Goal: Book appointment/travel/reservation

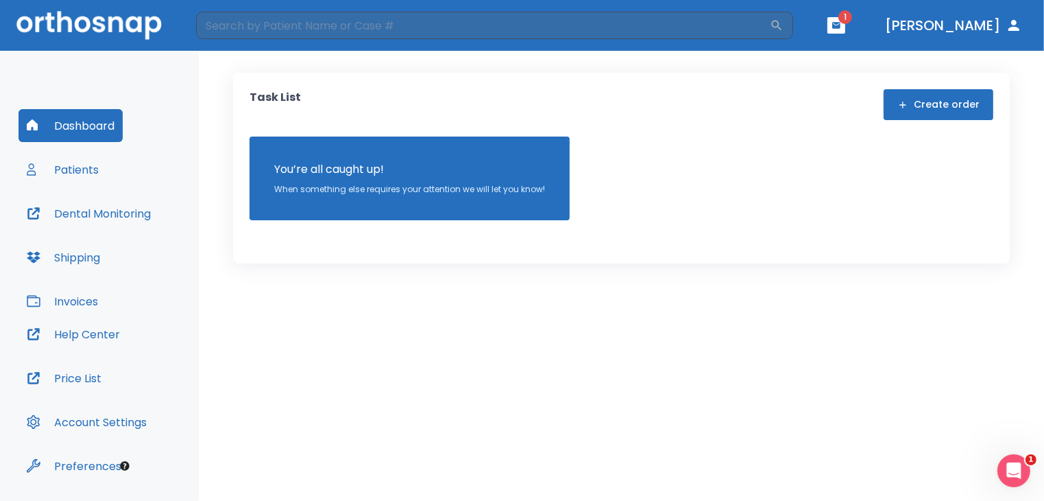
click at [845, 24] on button "button" at bounding box center [837, 25] width 18 height 16
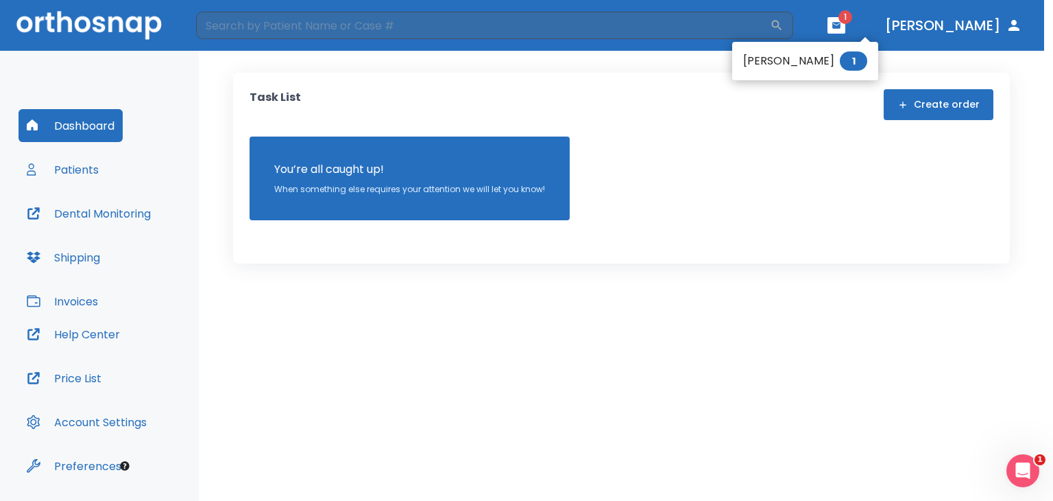
click at [804, 56] on li "Jennifer Alvarez 1" at bounding box center [805, 60] width 146 height 27
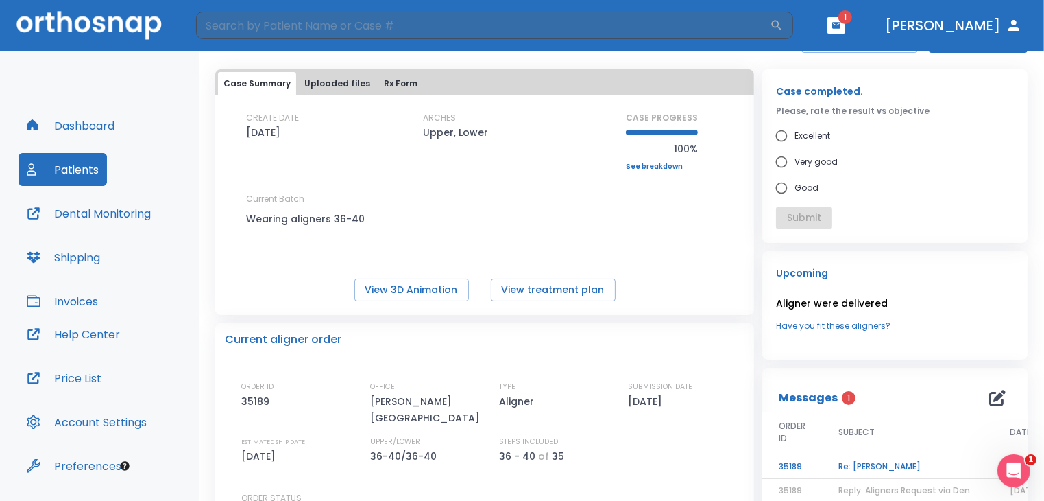
scroll to position [135, 0]
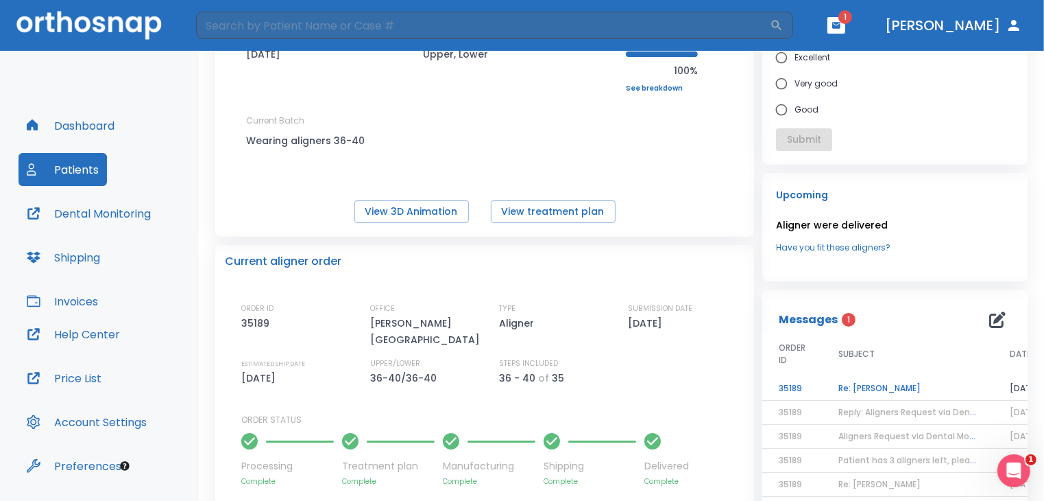
click at [922, 385] on td "Re: Jennifer Alvarez" at bounding box center [907, 388] width 171 height 24
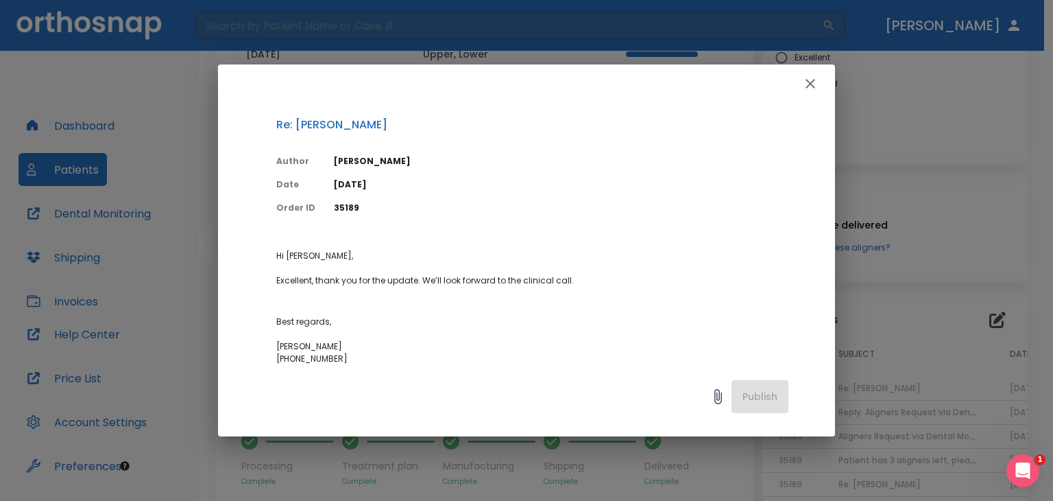
click at [806, 89] on icon "button" at bounding box center [810, 83] width 16 height 16
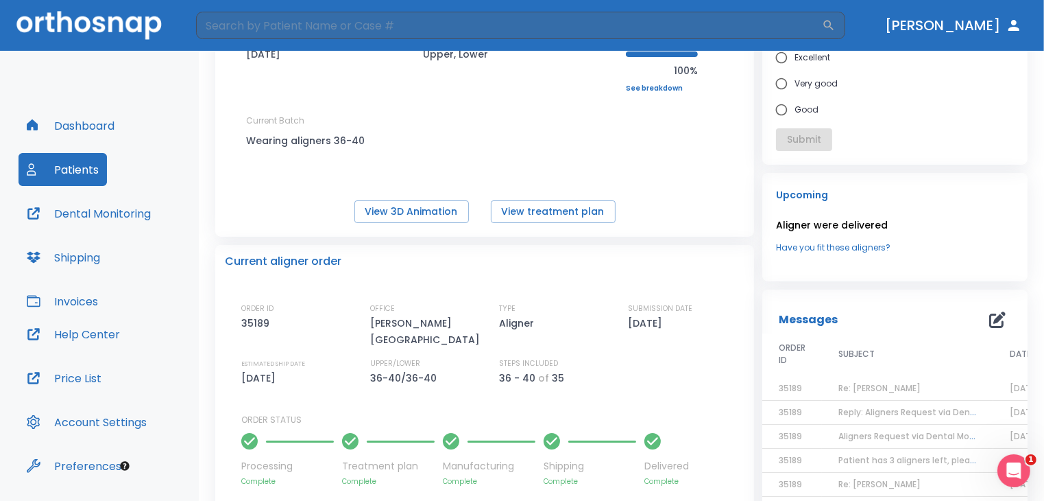
click at [869, 409] on span "Reply: Aligners Request via Dental Monitoring" at bounding box center [934, 412] width 191 height 12
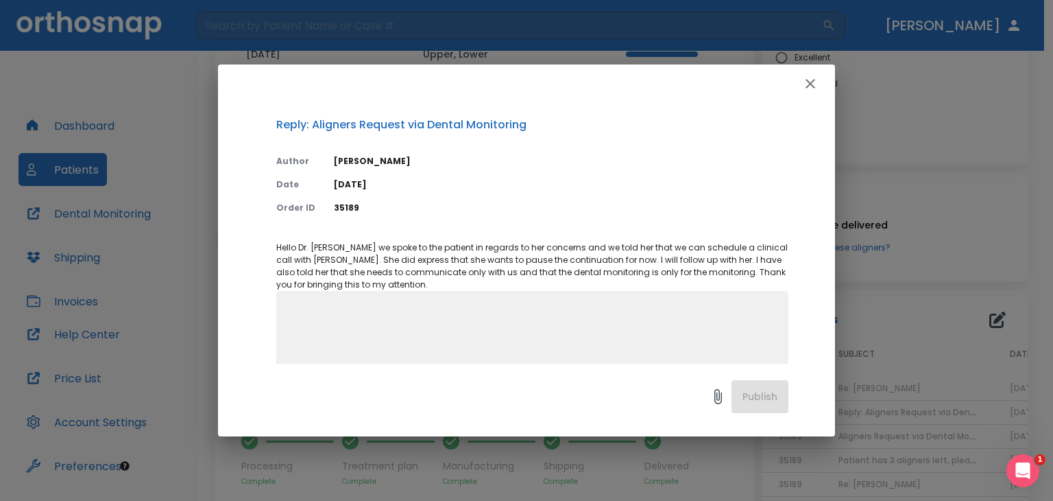
click at [819, 88] on button "button" at bounding box center [810, 83] width 27 height 27
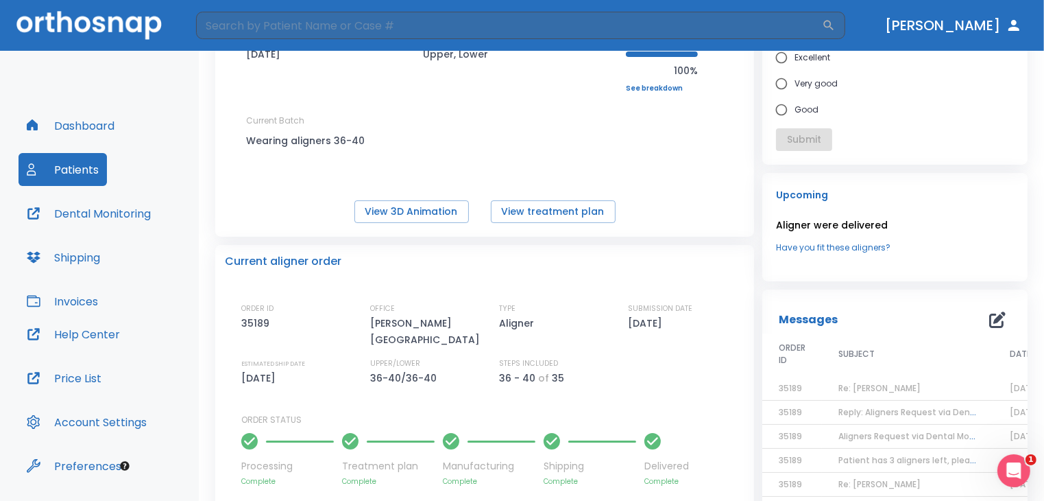
click at [873, 389] on span "Re: Jennifer Alvarez" at bounding box center [880, 388] width 82 height 12
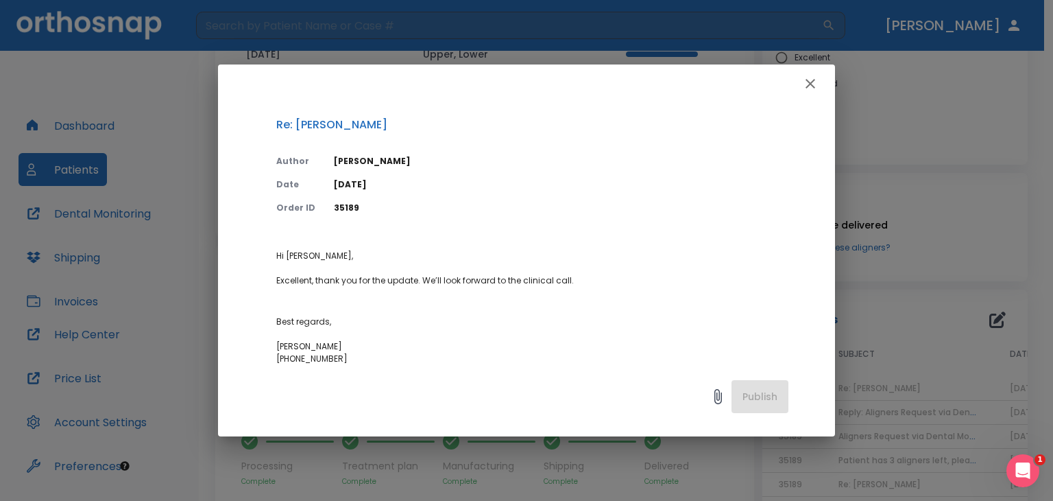
click at [782, 88] on div at bounding box center [526, 83] width 617 height 38
click at [784, 90] on div at bounding box center [526, 83] width 617 height 38
click at [786, 85] on div at bounding box center [526, 83] width 617 height 38
click at [797, 74] on div at bounding box center [526, 83] width 617 height 38
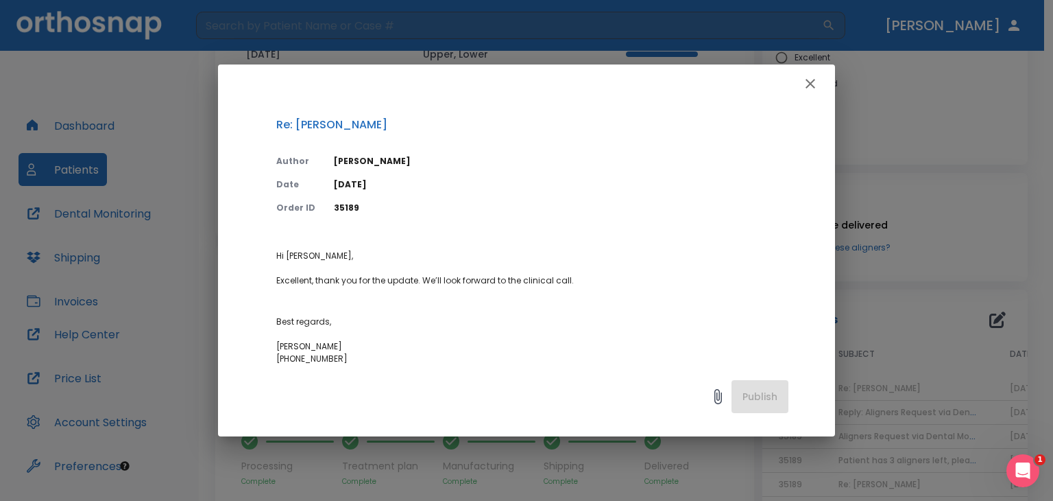
click at [801, 69] on div at bounding box center [526, 83] width 617 height 38
click at [806, 87] on icon "button" at bounding box center [811, 84] width 10 height 10
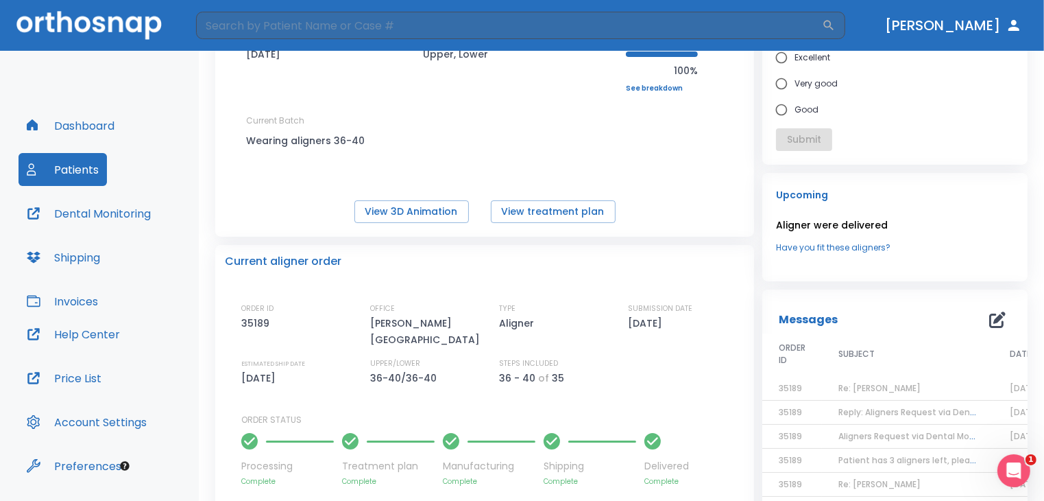
click at [859, 408] on span "Reply: Aligners Request via Dental Monitoring" at bounding box center [934, 412] width 191 height 12
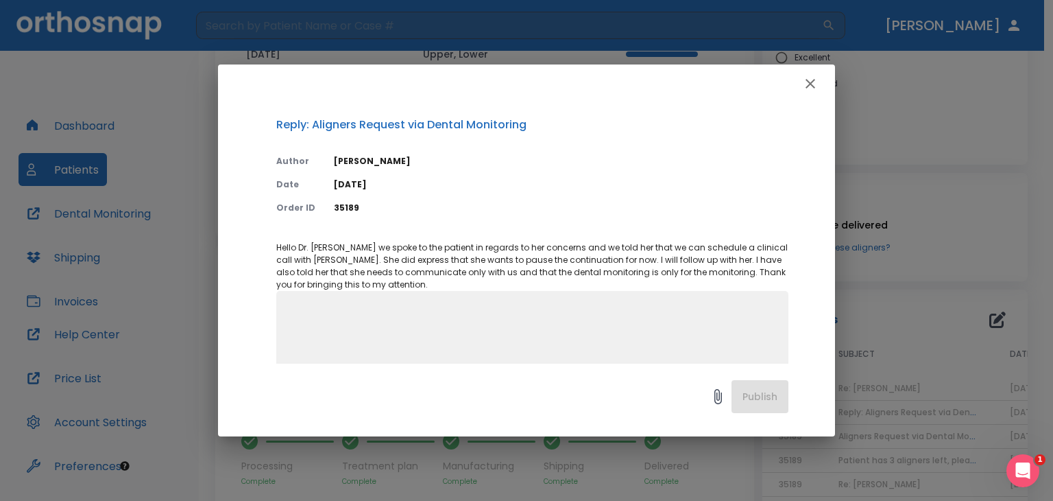
click at [809, 77] on icon "button" at bounding box center [810, 83] width 16 height 16
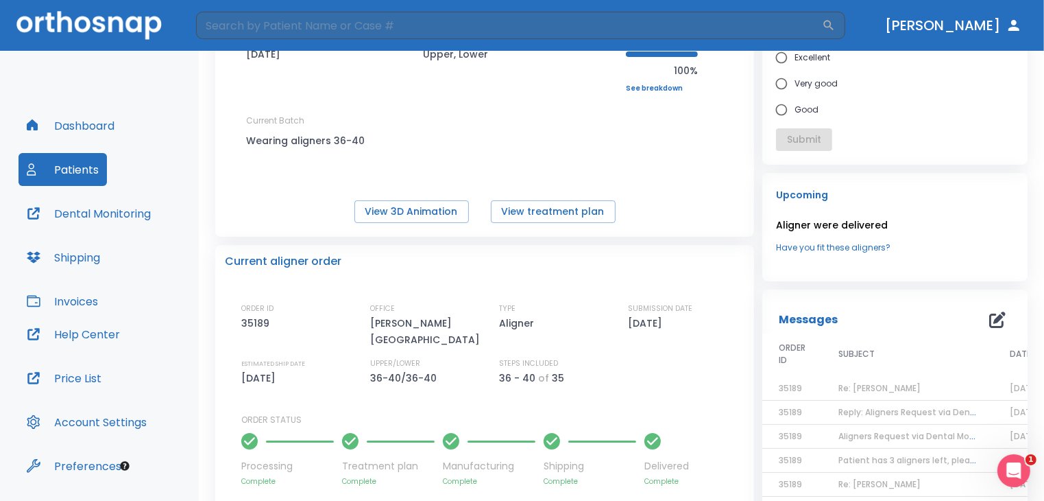
click at [869, 381] on td "Re: Jennifer Alvarez" at bounding box center [907, 388] width 171 height 24
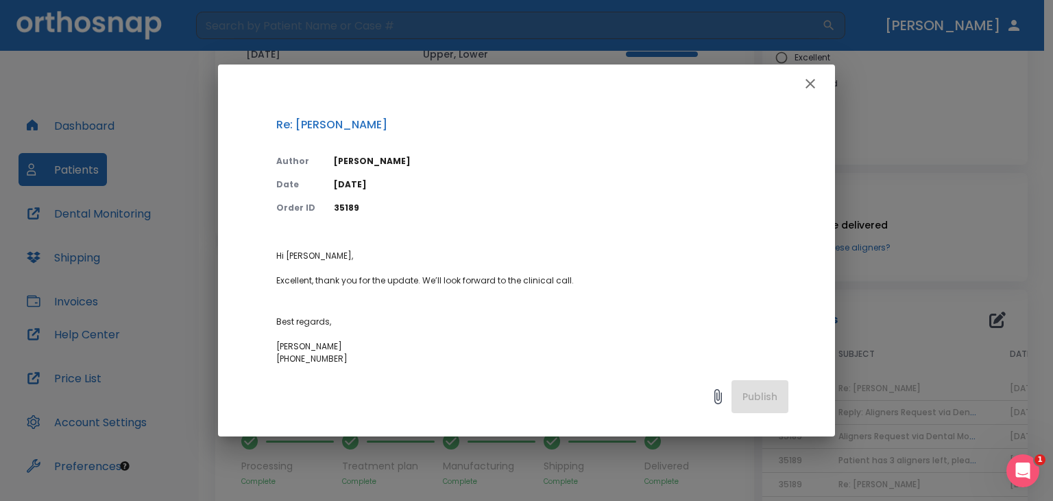
click at [812, 82] on icon "button" at bounding box center [811, 84] width 10 height 10
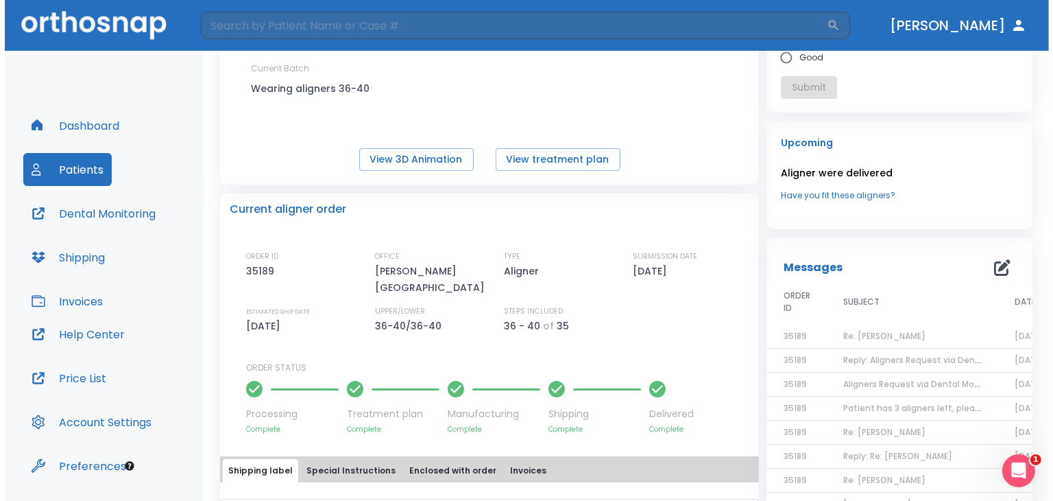
scroll to position [194, 0]
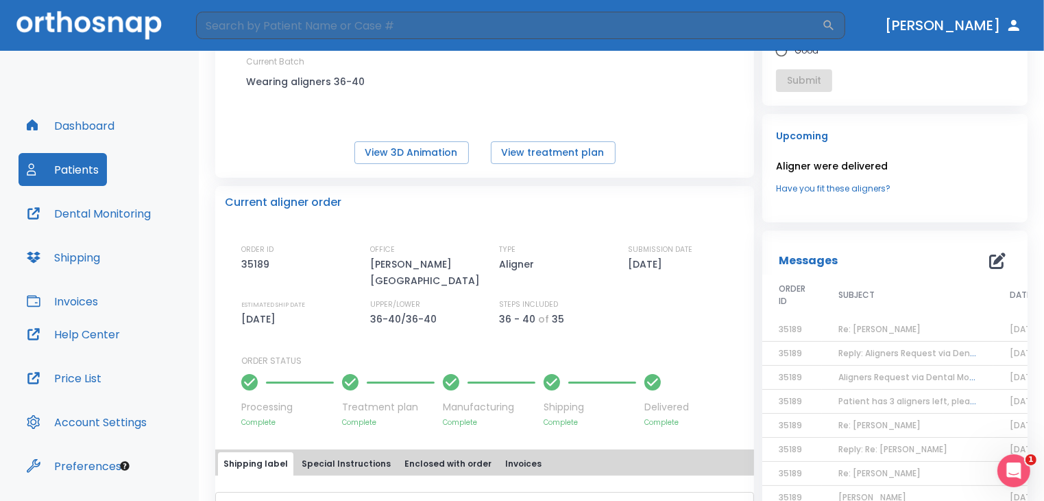
click at [859, 400] on span "Patient has 3 aligners left, please order next set!" at bounding box center [942, 401] width 206 height 12
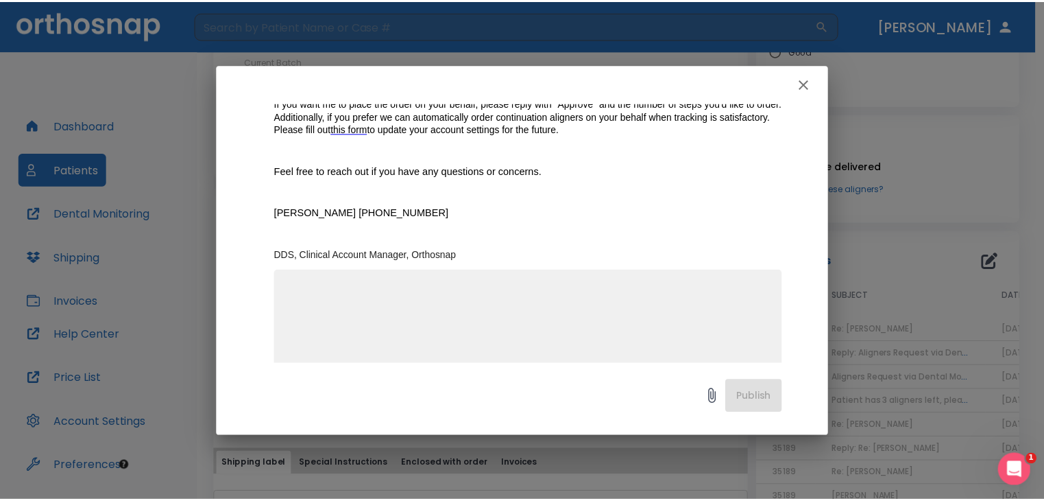
scroll to position [335, 0]
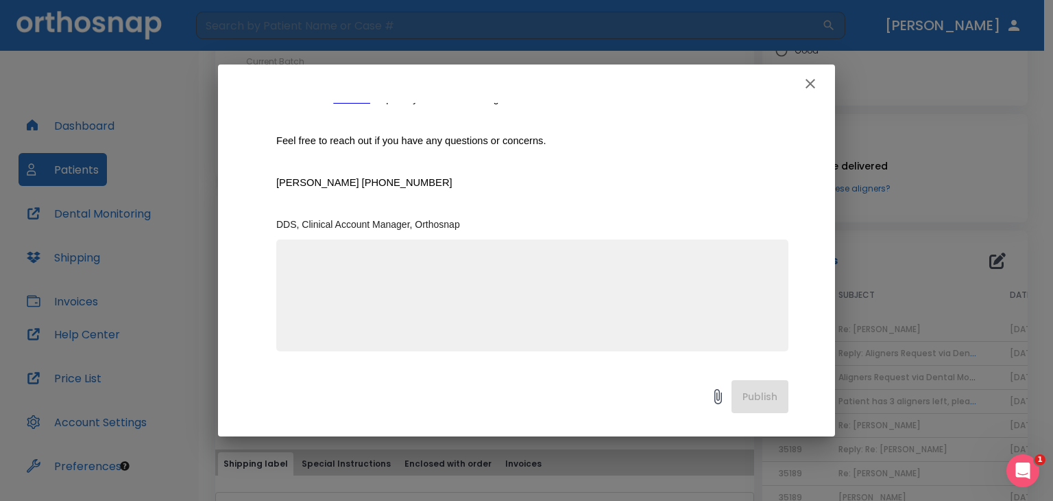
click at [804, 80] on icon "button" at bounding box center [810, 83] width 16 height 16
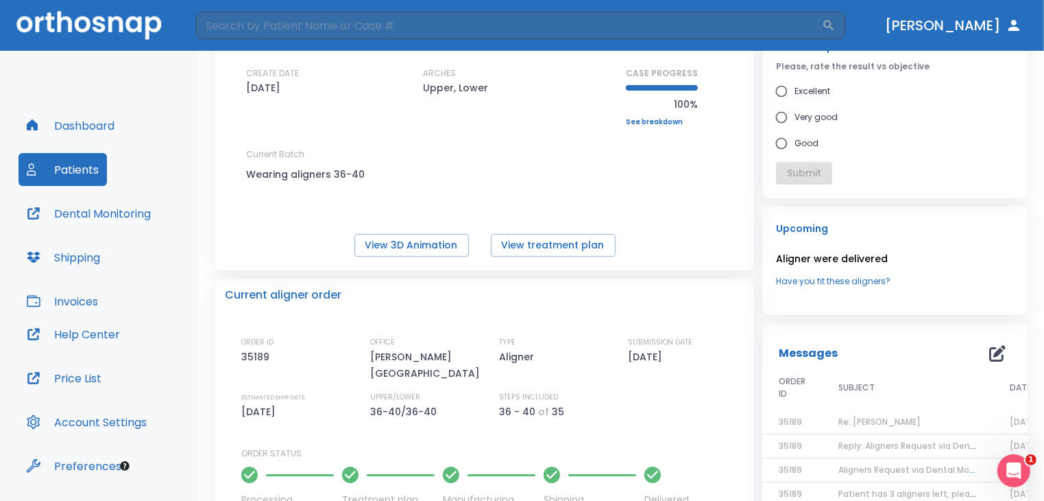
scroll to position [0, 0]
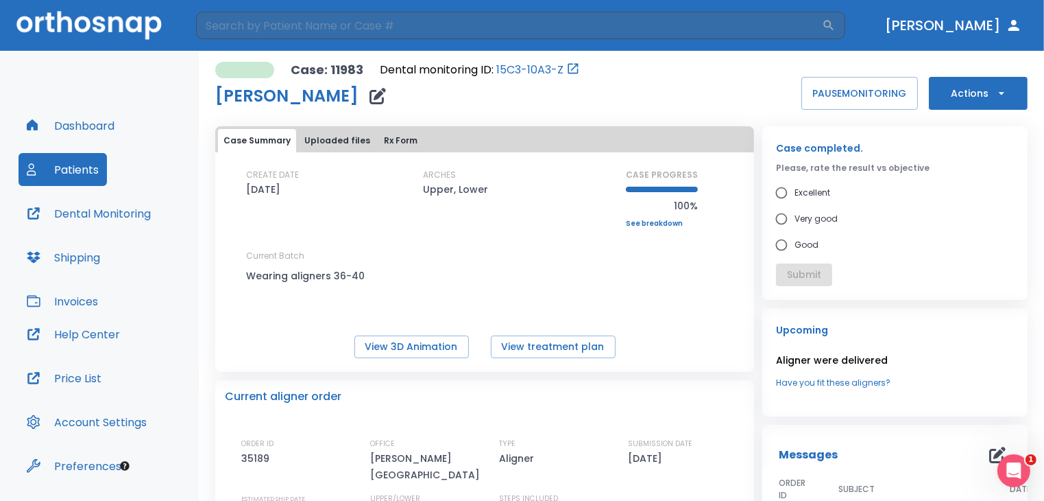
click at [938, 100] on button "Actions" at bounding box center [978, 93] width 99 height 33
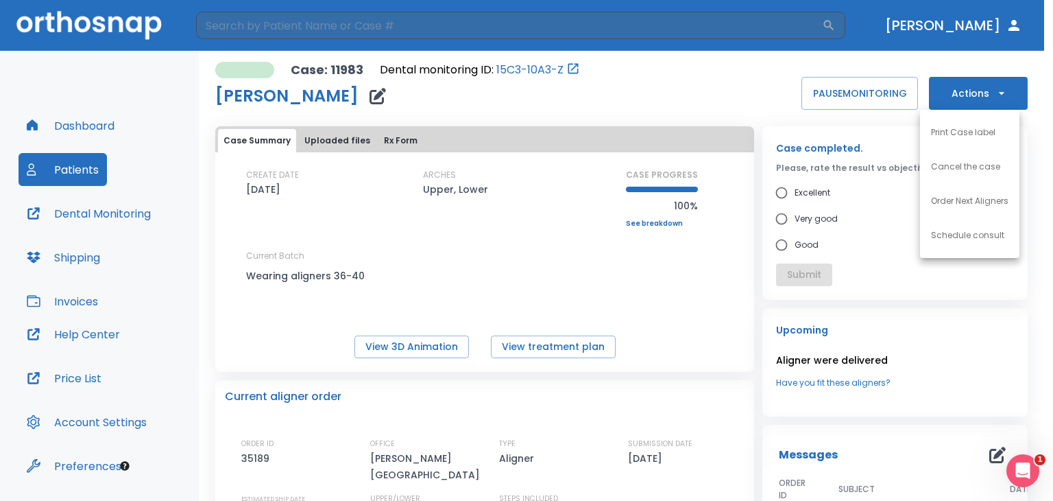
click at [964, 239] on p "Schedule consult" at bounding box center [967, 235] width 73 height 12
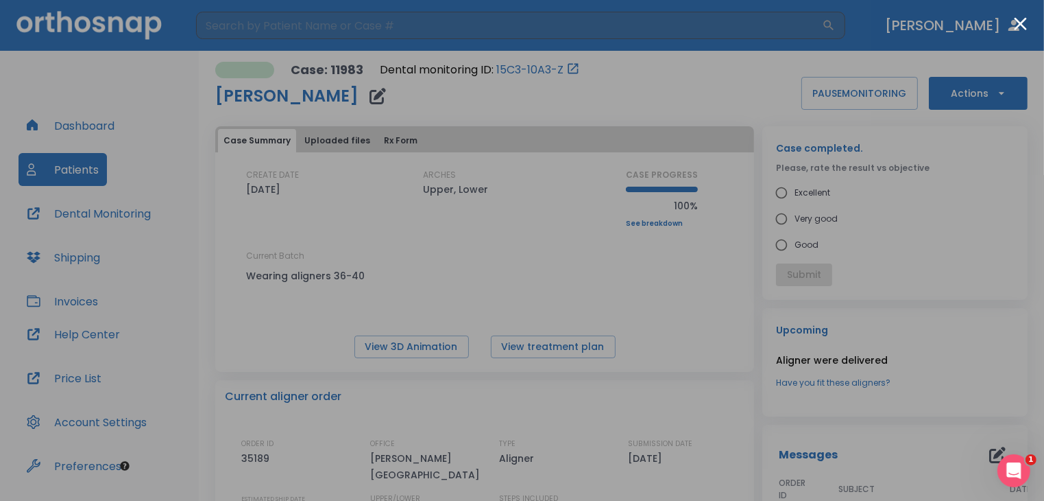
click at [1035, 36] on div at bounding box center [522, 250] width 1044 height 501
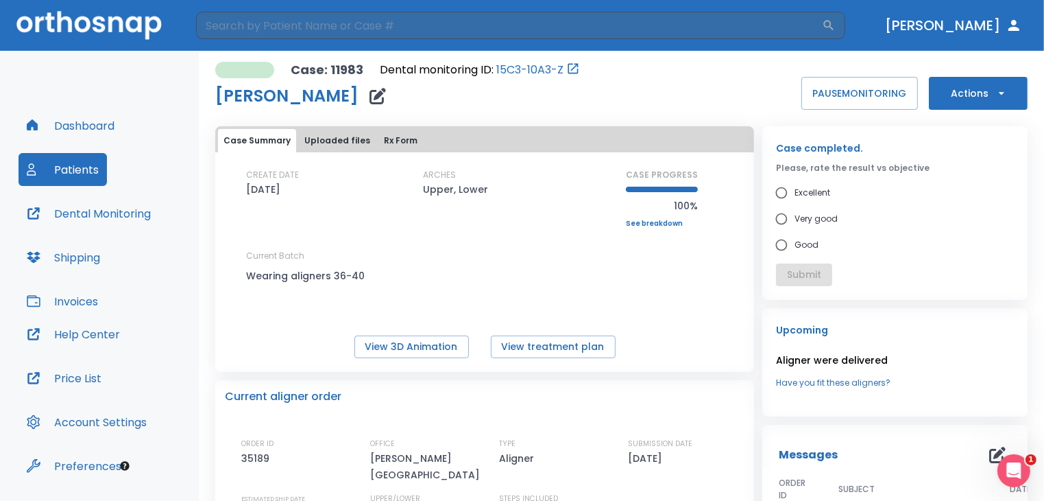
click at [952, 95] on button "Actions" at bounding box center [978, 93] width 99 height 33
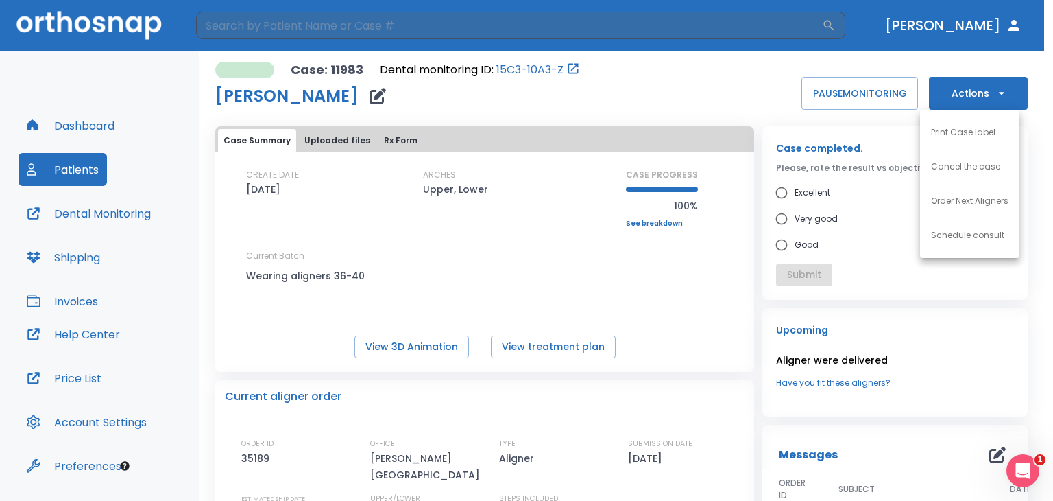
click at [968, 238] on p "Schedule consult" at bounding box center [967, 235] width 73 height 12
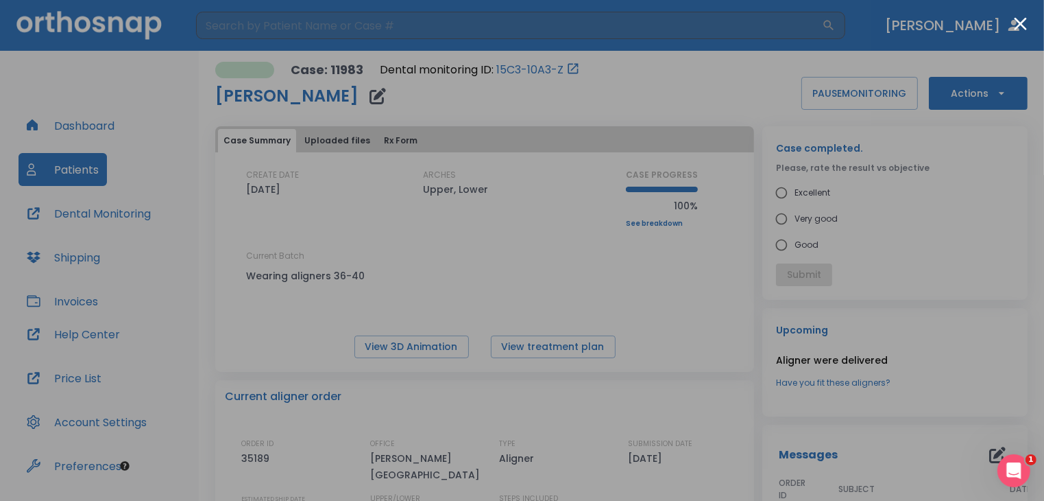
click at [1018, 14] on div at bounding box center [522, 250] width 1044 height 501
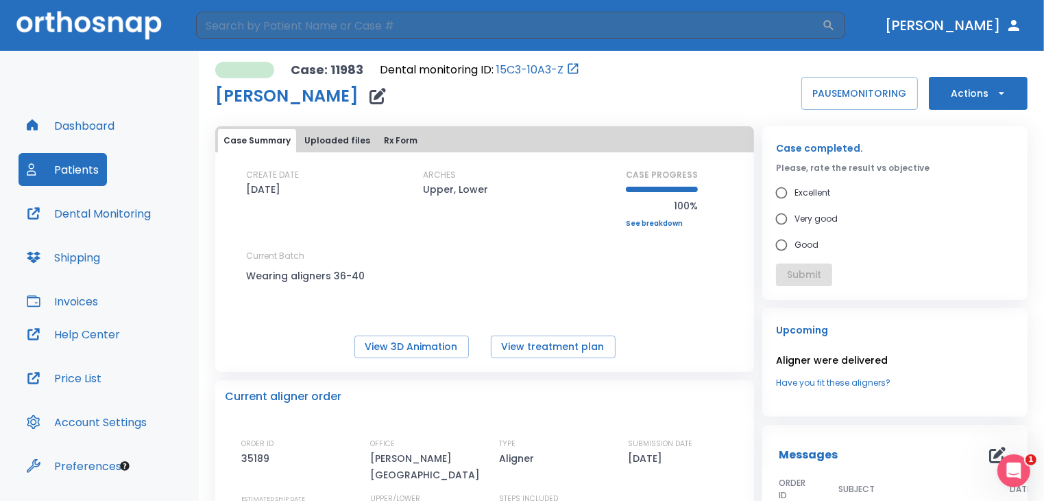
click at [963, 96] on button "Actions" at bounding box center [978, 93] width 99 height 33
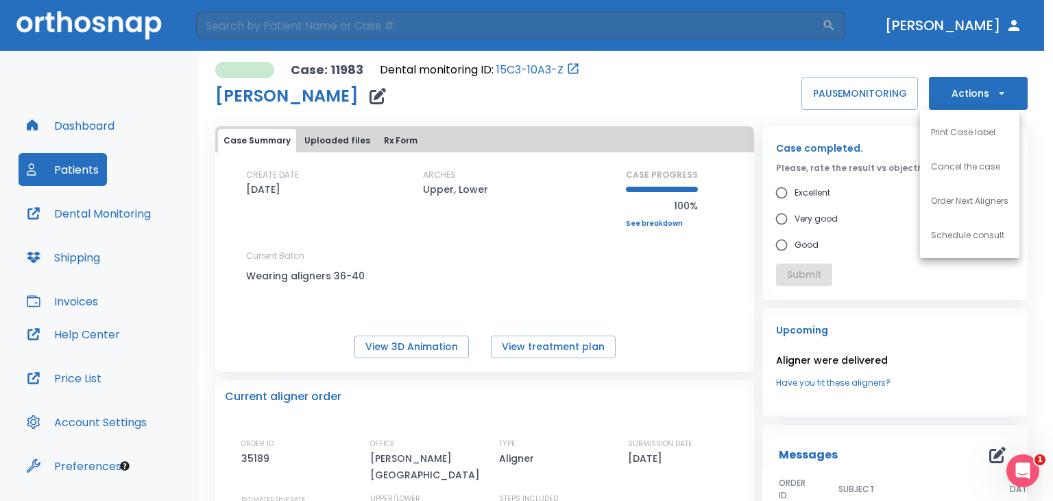
click at [952, 90] on div at bounding box center [526, 250] width 1053 height 501
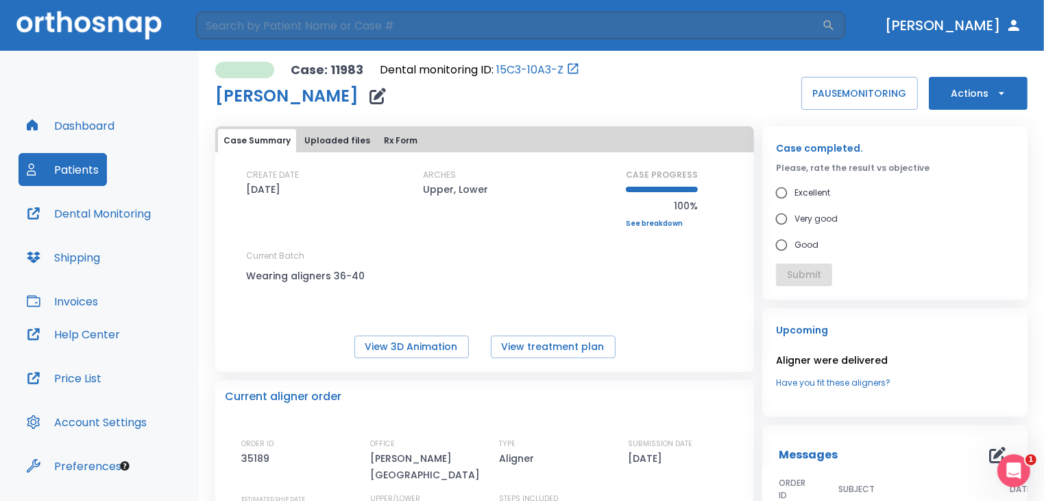
click at [959, 80] on button "Actions" at bounding box center [978, 93] width 99 height 33
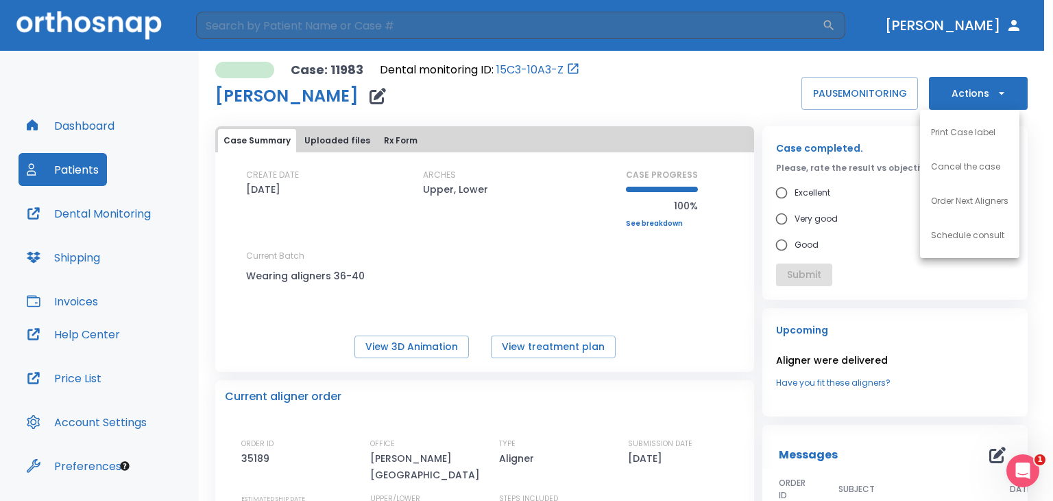
click at [963, 239] on p "Schedule consult" at bounding box center [967, 235] width 73 height 12
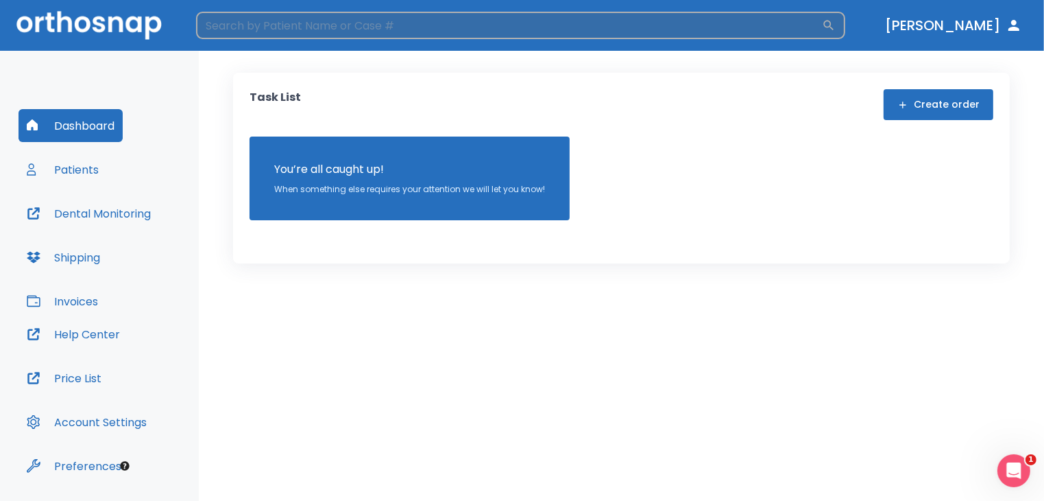
click at [482, 31] on input "search" at bounding box center [509, 25] width 626 height 27
type input "[PERSON_NAME]"
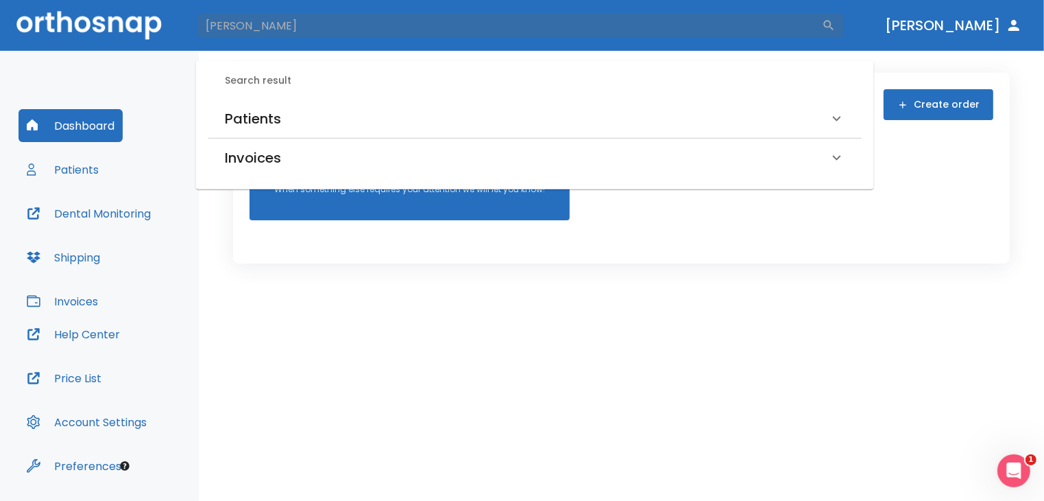
click at [336, 125] on div "Patients" at bounding box center [527, 119] width 604 height 22
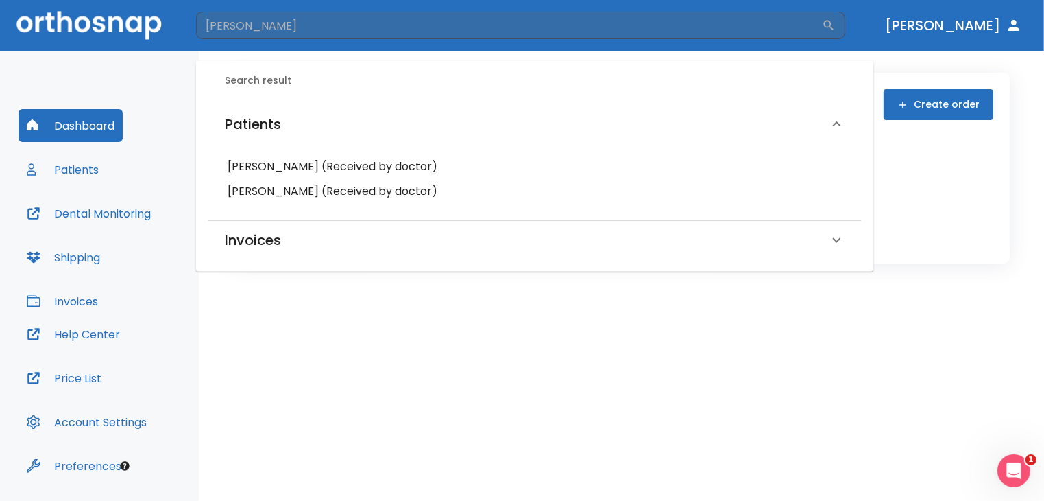
click at [338, 163] on h6 "[PERSON_NAME] (Received by doctor)" at bounding box center [535, 166] width 615 height 19
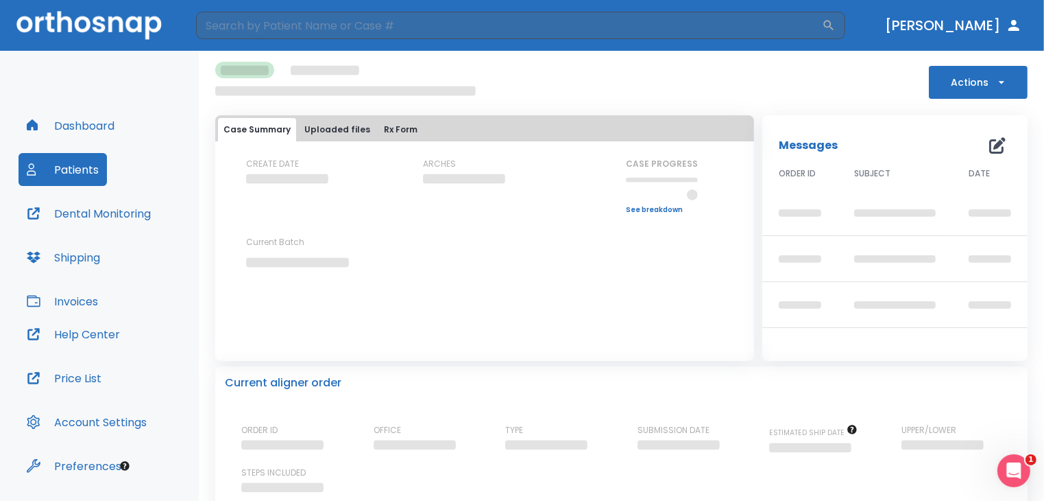
click at [988, 91] on button "Actions" at bounding box center [978, 82] width 99 height 33
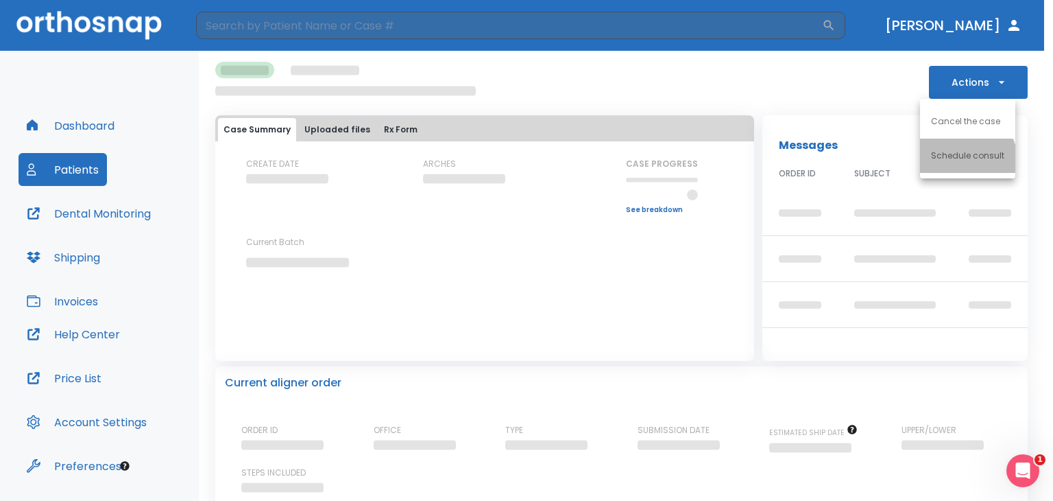
click at [961, 160] on p "Schedule consult" at bounding box center [967, 155] width 73 height 12
